Goal: Task Accomplishment & Management: Use online tool/utility

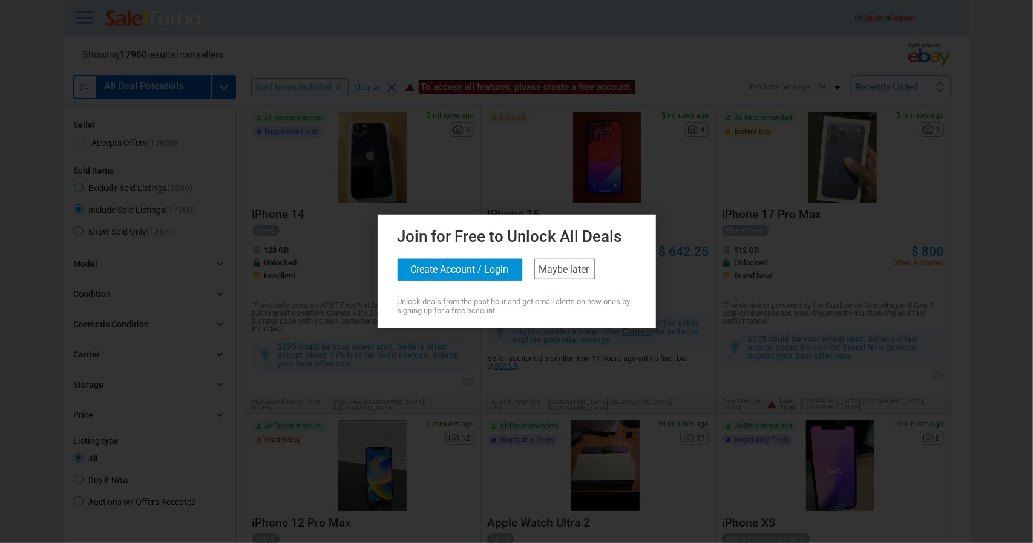
click at [473, 273] on button "Create Account / Login" at bounding box center [460, 270] width 125 height 22
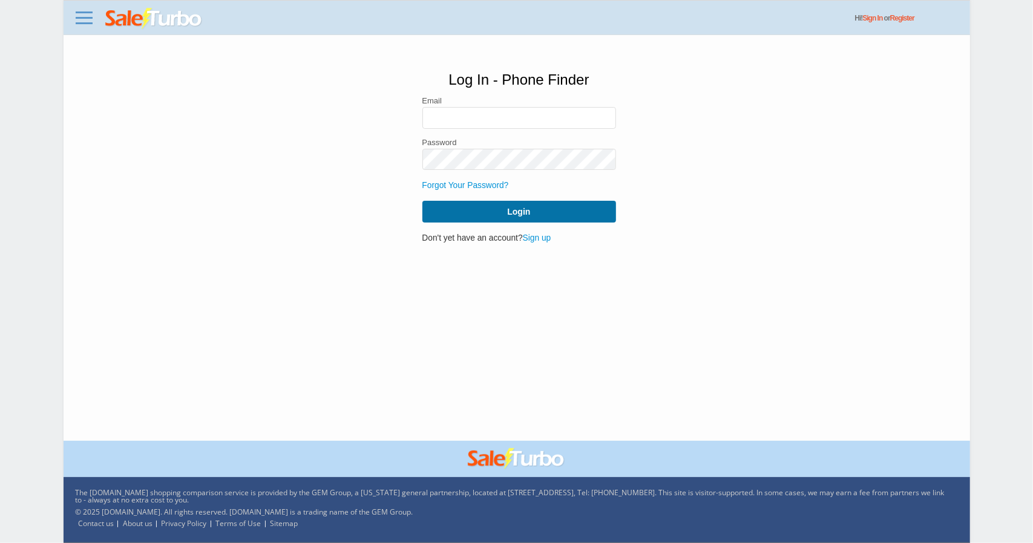
type input "jeremy.hecht@phone-bros.com"
click at [475, 211] on button "Login" at bounding box center [519, 212] width 194 height 22
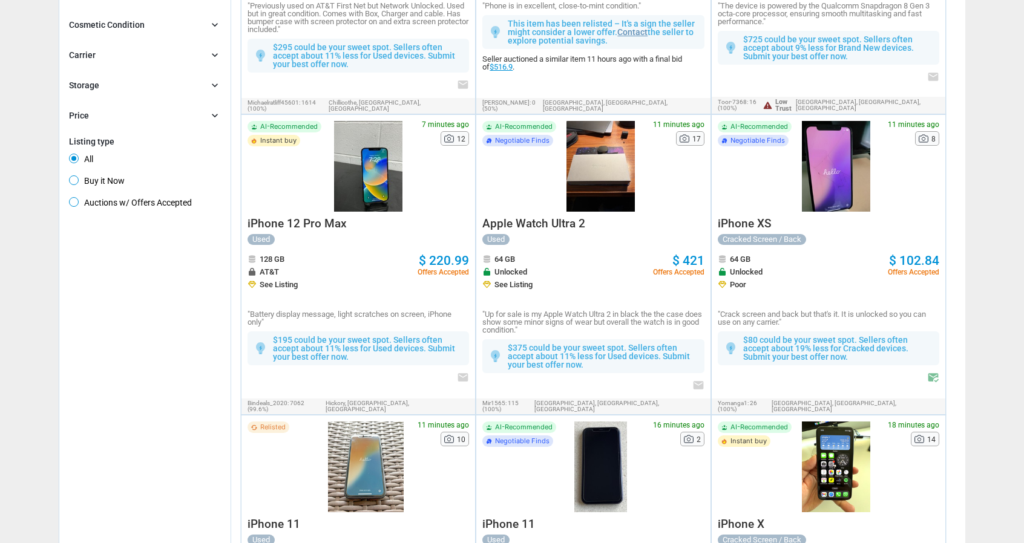
scroll to position [61, 0]
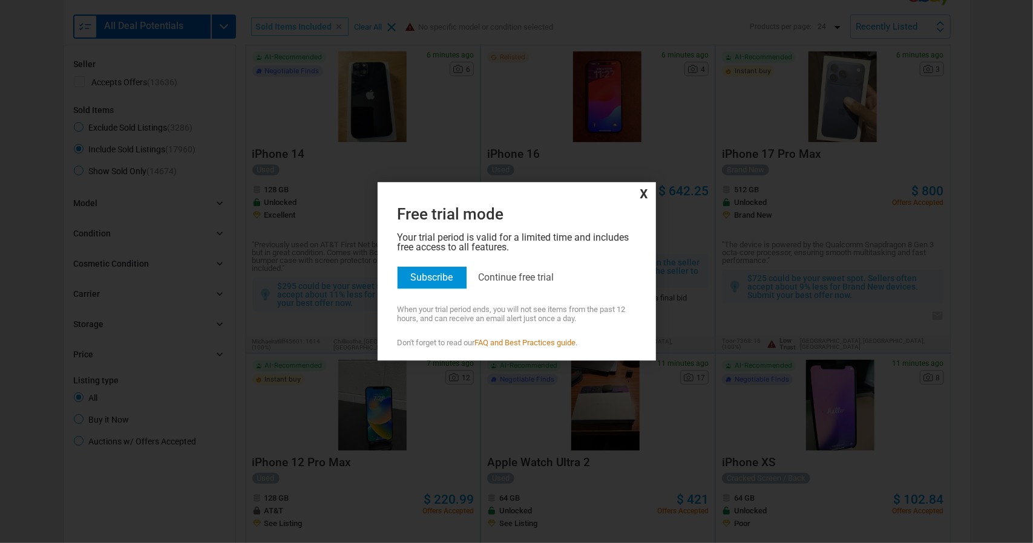
click at [544, 270] on div "Free trial mode Your trial period is valid for a limited time and includes free…" at bounding box center [517, 275] width 272 height 146
click at [542, 274] on link "Continue free trial" at bounding box center [517, 277] width 76 height 11
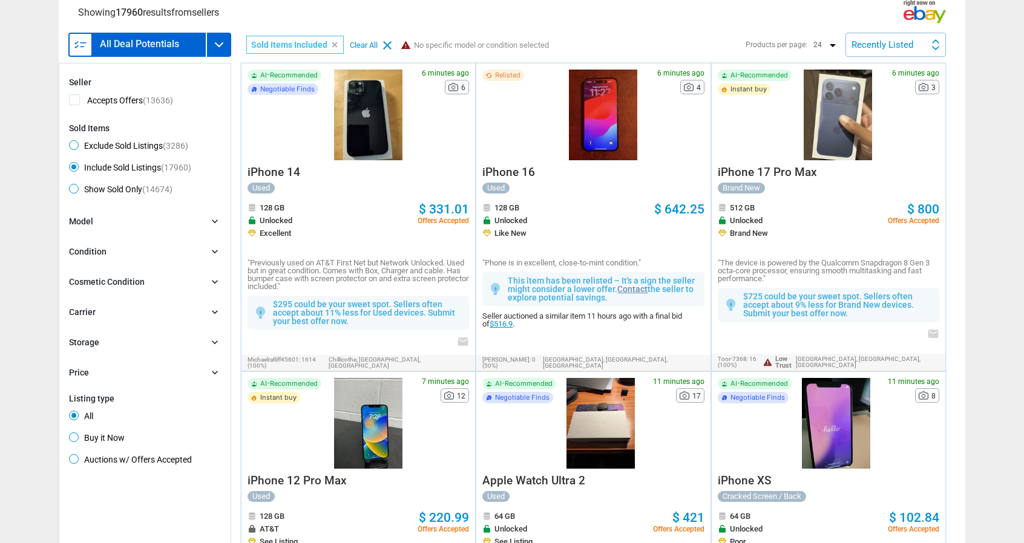
scroll to position [0, 0]
